Goal: Find specific page/section: Find specific page/section

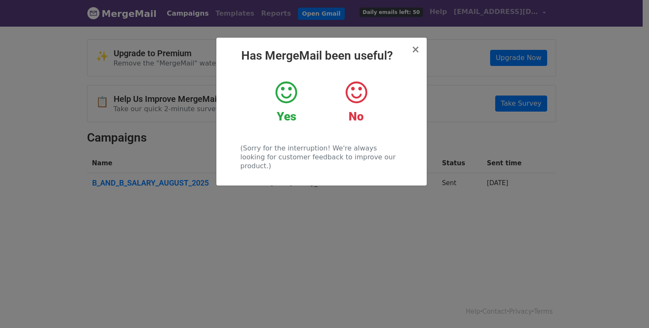
click at [296, 109] on strong "Yes" at bounding box center [286, 116] width 19 height 14
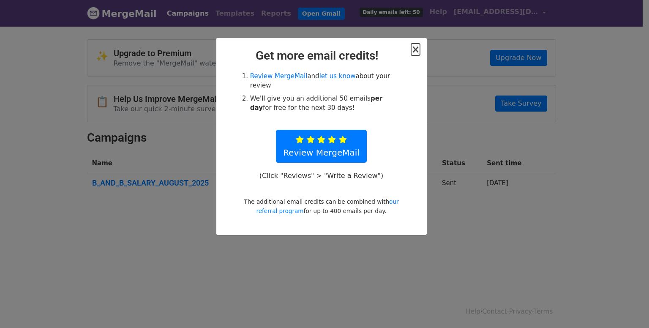
click at [416, 52] on span "×" at bounding box center [415, 50] width 8 height 12
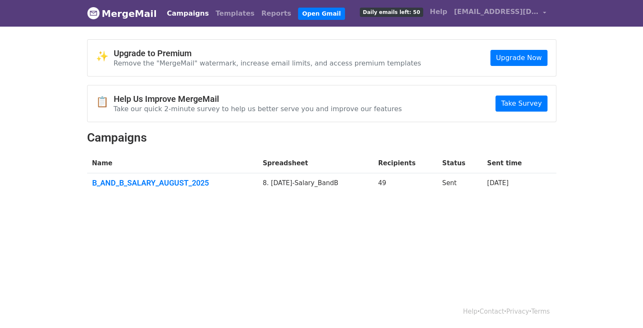
click at [167, 13] on link "Campaigns" at bounding box center [188, 13] width 49 height 17
click at [166, 183] on link "B_AND_B_SALARY_AUGUST_2025" at bounding box center [172, 182] width 161 height 9
